Goal: Task Accomplishment & Management: Manage account settings

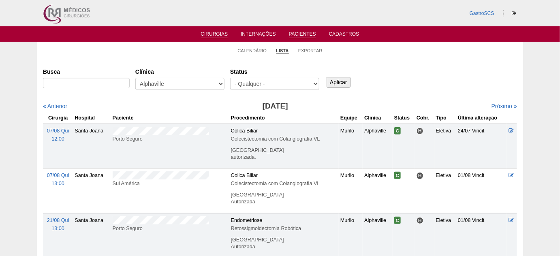
click at [296, 32] on link "Pacientes" at bounding box center [302, 34] width 27 height 7
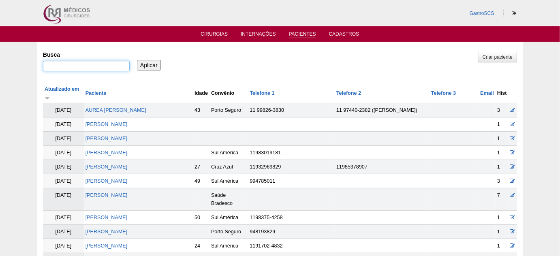
drag, startPoint x: 0, startPoint y: 0, endPoint x: 84, endPoint y: 66, distance: 106.8
click at [84, 66] on input "Busca" at bounding box center [86, 66] width 87 height 11
paste input "[PERSON_NAME]"
type input "[PERSON_NAME]"
click at [139, 64] on input "Aplicar" at bounding box center [149, 65] width 24 height 11
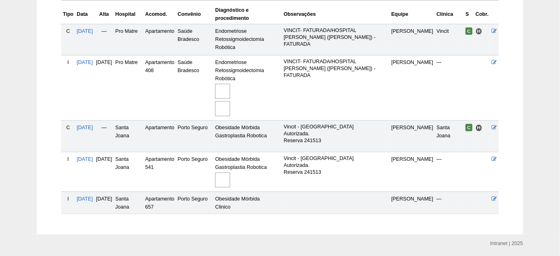
scroll to position [212, 0]
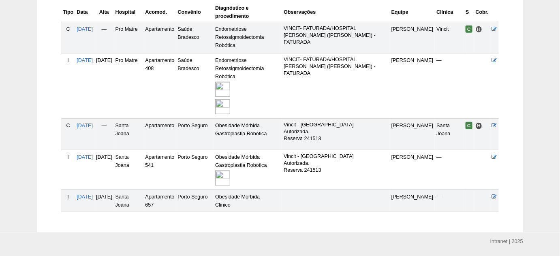
click at [230, 171] on img at bounding box center [222, 178] width 15 height 15
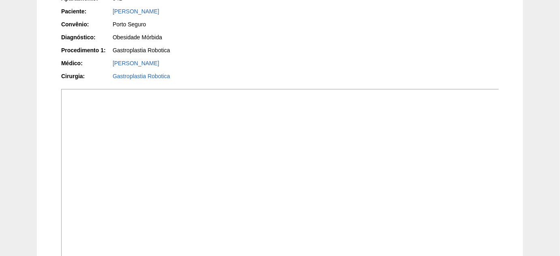
scroll to position [221, 0]
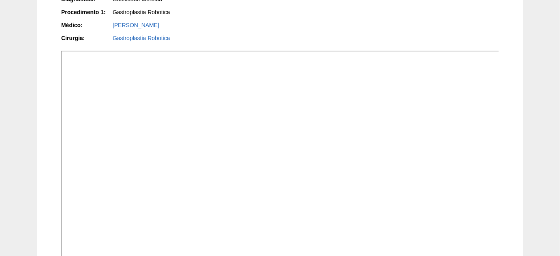
click at [206, 35] on div "Gastroplastia Robotica" at bounding box center [194, 38] width 162 height 8
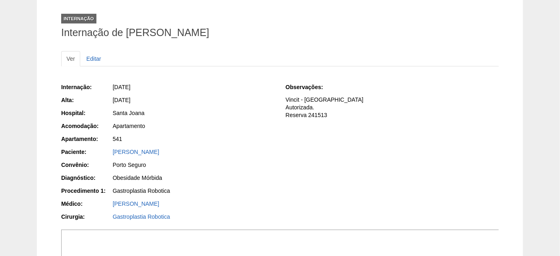
scroll to position [0, 0]
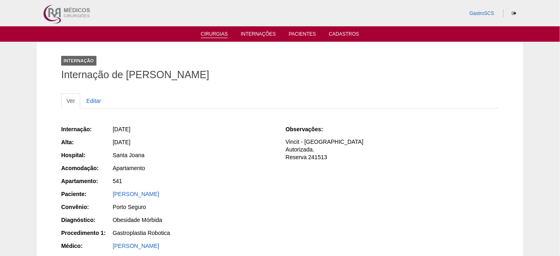
click at [216, 35] on link "Cirurgias" at bounding box center [214, 34] width 27 height 7
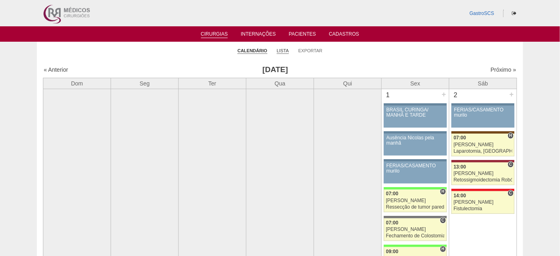
click at [284, 50] on link "Lista" at bounding box center [283, 51] width 12 height 6
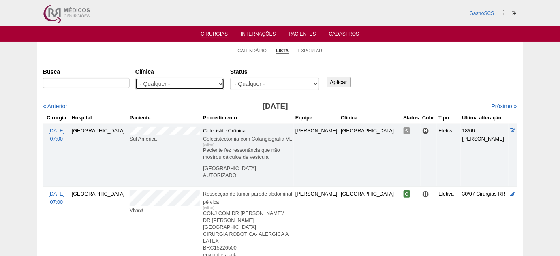
click at [156, 83] on select "- Qualquer - 6R Alphaville Assunção Bartira Brasil Christovão da Gama Cruz Azul…" at bounding box center [179, 84] width 89 height 12
select select "22"
click at [135, 78] on select "- Qualquer - 6R Alphaville Assunção Bartira Brasil Christovão da Gama Cruz Azul…" at bounding box center [179, 84] width 89 height 12
click at [307, 32] on link "Pacientes" at bounding box center [302, 34] width 27 height 7
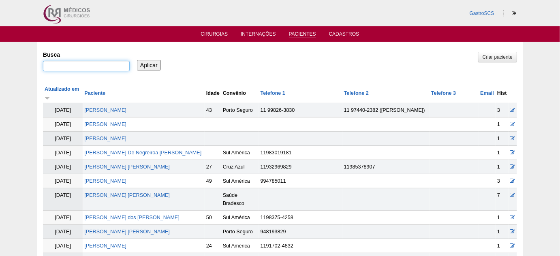
click at [96, 69] on input "Busca" at bounding box center [86, 66] width 87 height 11
type input "MAYARA"
click at [137, 60] on input "Aplicar" at bounding box center [149, 65] width 24 height 11
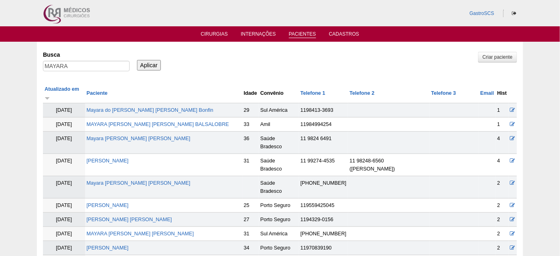
click at [142, 176] on td "Mayara Moura Da Silva" at bounding box center [163, 187] width 157 height 22
drag, startPoint x: 142, startPoint y: 159, endPoint x: 150, endPoint y: 164, distance: 9.4
click at [142, 180] on link "Mayara Moura Da Silva" at bounding box center [139, 183] width 104 height 6
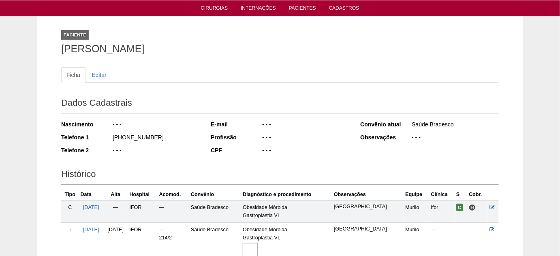
scroll to position [73, 0]
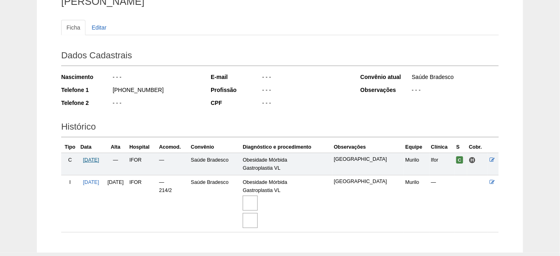
click at [99, 158] on span "02/06/2025" at bounding box center [91, 160] width 16 height 6
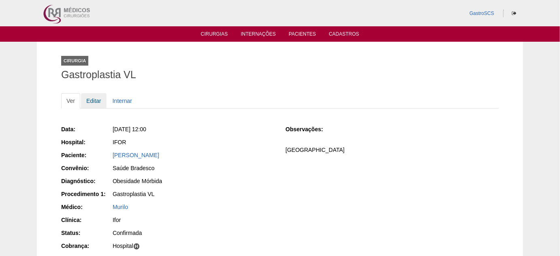
click at [95, 95] on link "Editar" at bounding box center [94, 100] width 26 height 15
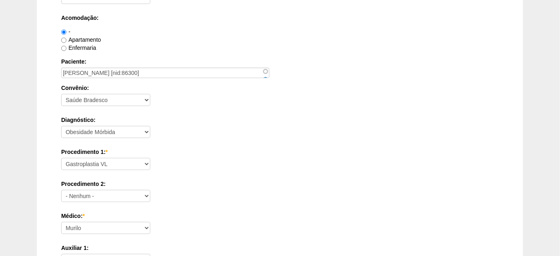
scroll to position [184, 0]
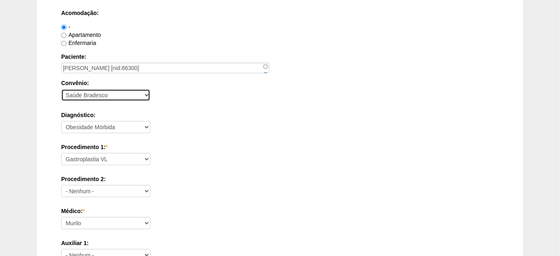
click at [117, 92] on select "- Nenhum - Abet Afresp Allianz Amil Blue Life Caasp Cabesp Caixa de Pensões Car…" at bounding box center [105, 95] width 89 height 12
select select "26"
click at [61, 89] on select "- Nenhum - Abet Afresp Allianz Amil Blue Life Caasp Cabesp Caixa de Pensões Car…" at bounding box center [105, 95] width 89 height 12
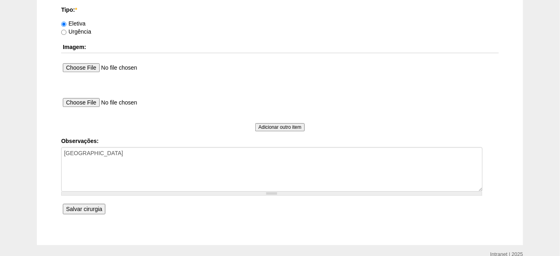
scroll to position [785, 0]
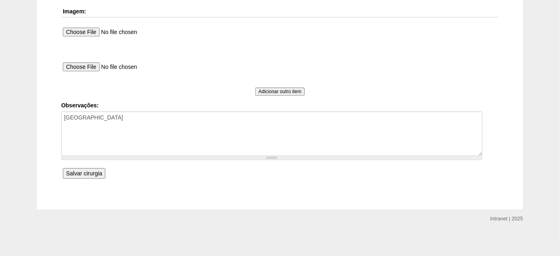
click at [87, 173] on input "Salvar cirurgia" at bounding box center [84, 173] width 43 height 11
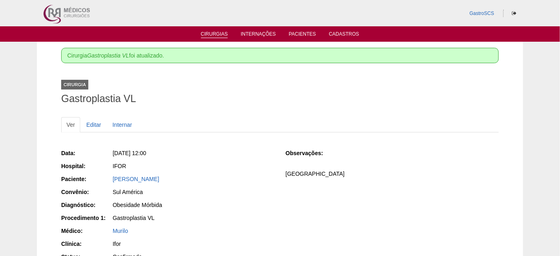
click at [217, 33] on link "Cirurgias" at bounding box center [214, 34] width 27 height 7
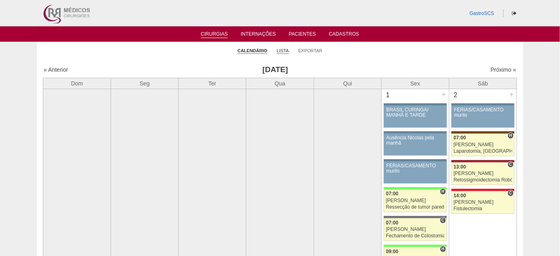
click at [284, 51] on link "Lista" at bounding box center [283, 51] width 12 height 6
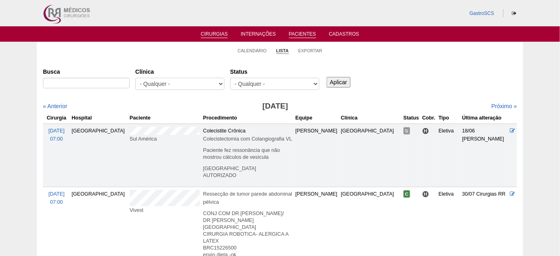
click at [299, 37] on link "Pacientes" at bounding box center [302, 34] width 27 height 7
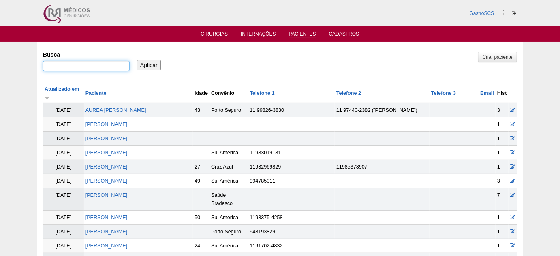
click at [100, 65] on input "Busca" at bounding box center [86, 66] width 87 height 11
type input "MAYARA"
click at [137, 60] on input "Aplicar" at bounding box center [149, 65] width 24 height 11
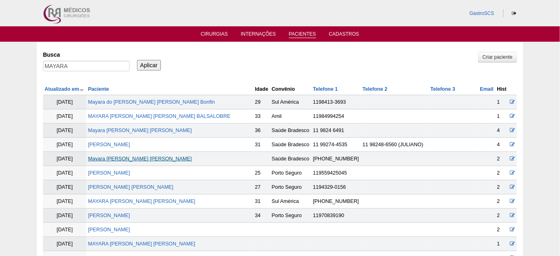
click at [137, 156] on link "[PERSON_NAME]" at bounding box center [140, 159] width 104 height 6
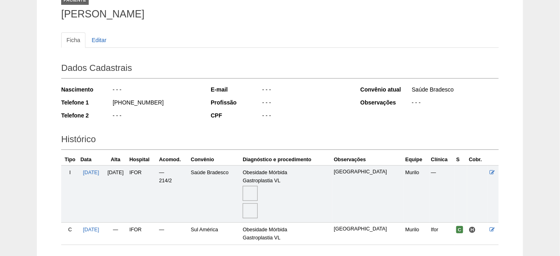
scroll to position [73, 0]
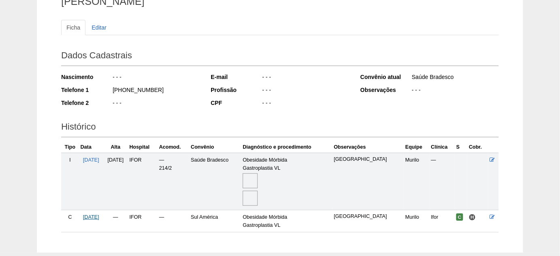
click at [92, 216] on span "[DATE]" at bounding box center [91, 217] width 16 height 6
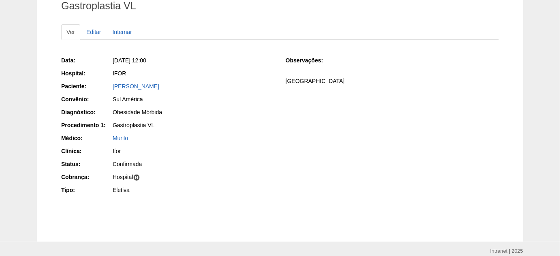
scroll to position [73, 0]
